Goal: Transaction & Acquisition: Download file/media

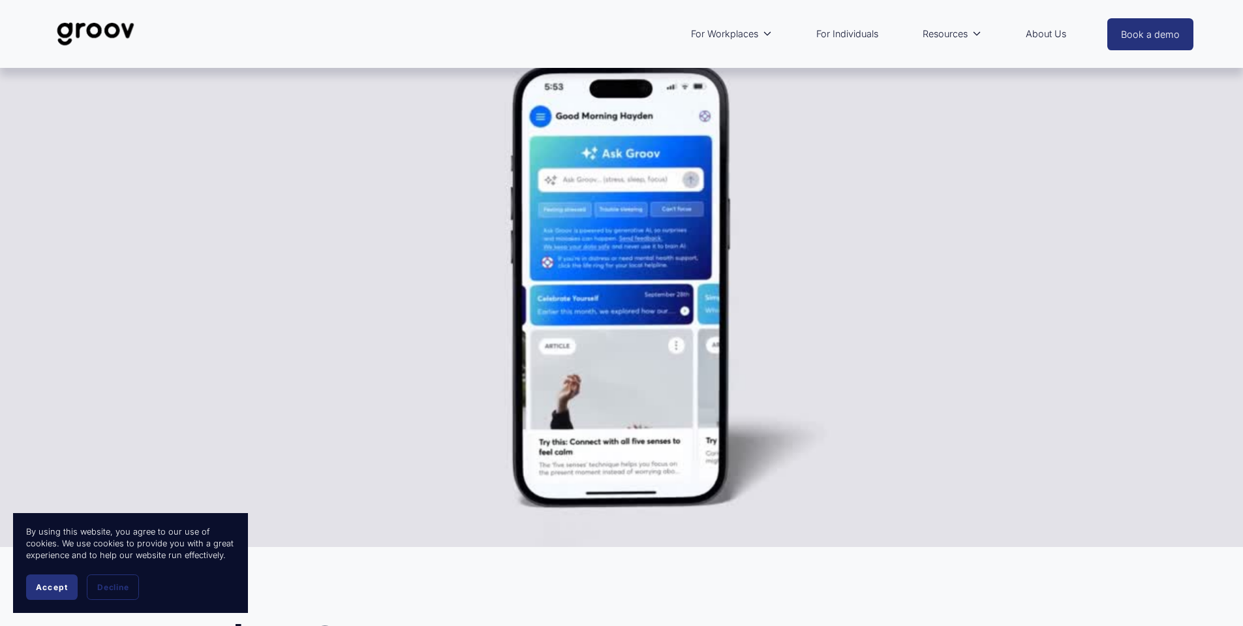
click at [57, 593] on button "Accept" at bounding box center [52, 586] width 52 height 25
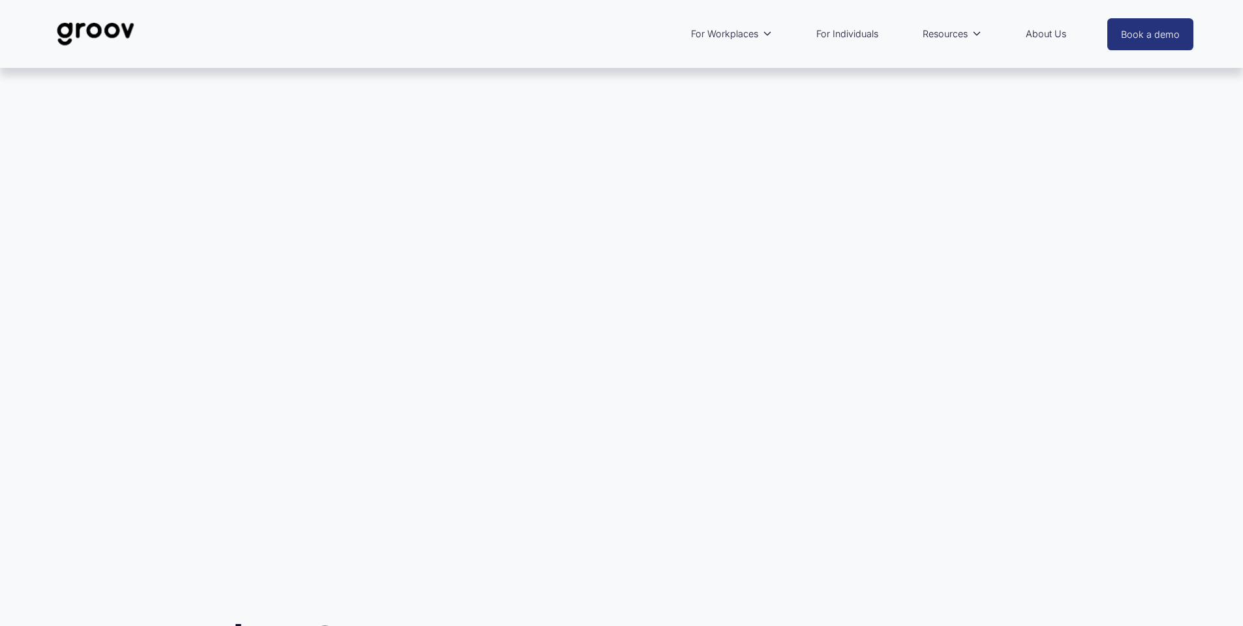
click at [844, 27] on link "For Individuals" at bounding box center [847, 34] width 75 height 30
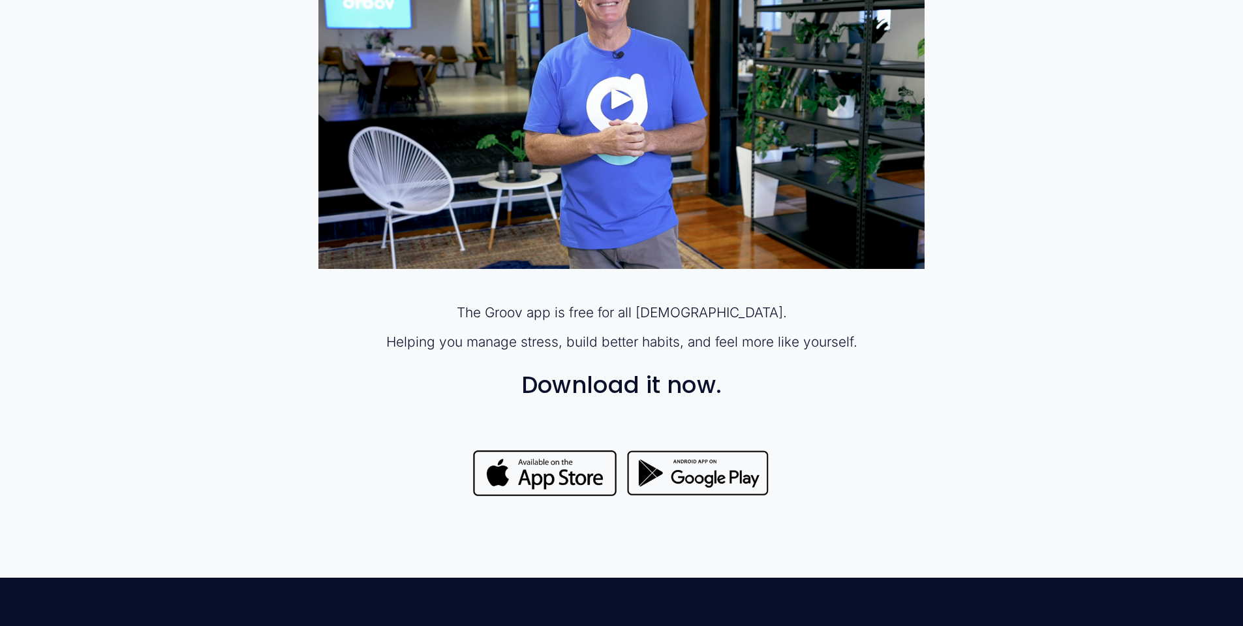
scroll to position [1044, 0]
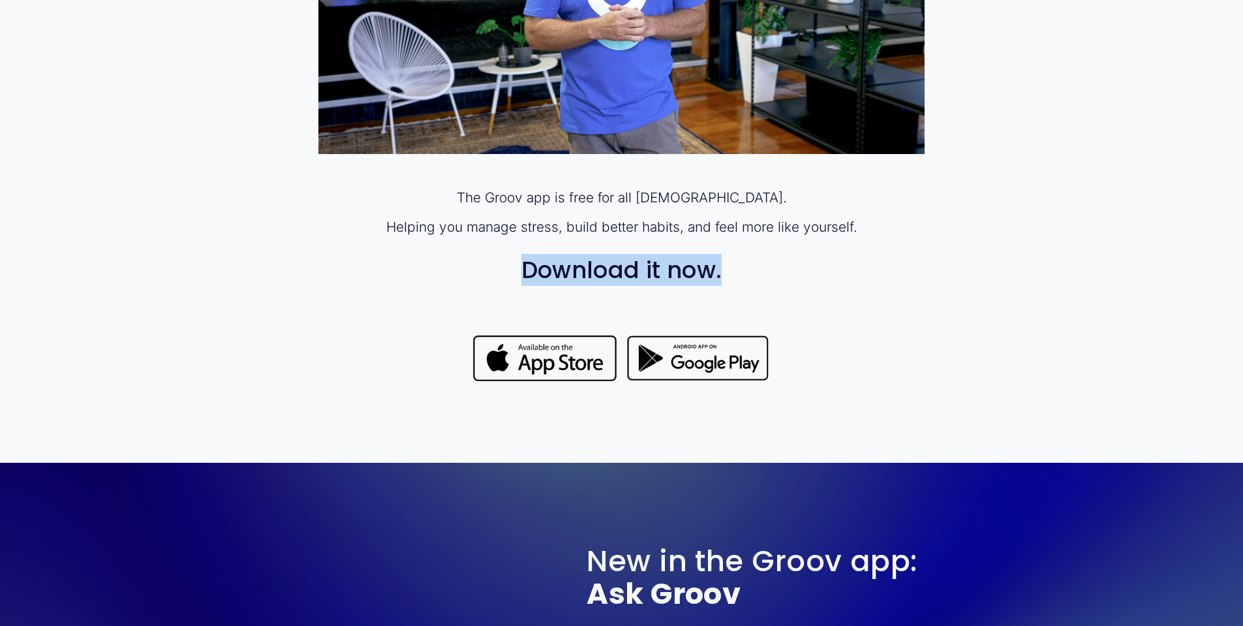
drag, startPoint x: 704, startPoint y: 284, endPoint x: 394, endPoint y: 297, distance: 309.7
click at [394, 297] on div "The Groov app is free for all [DEMOGRAPHIC_DATA]. Helping you manage stress, bu…" at bounding box center [622, 251] width 606 height 127
click at [396, 298] on div "The Groov app is free for all [DEMOGRAPHIC_DATA]. Helping you manage stress, bu…" at bounding box center [622, 251] width 606 height 127
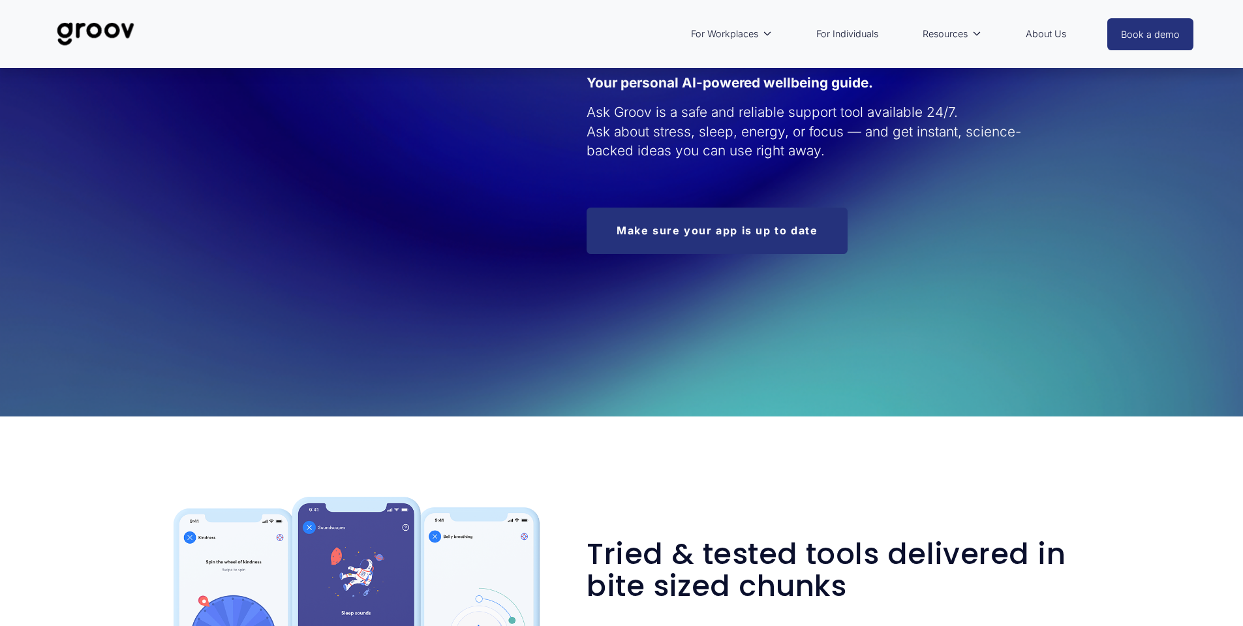
scroll to position [1476, 0]
